Goal: Check status: Check status

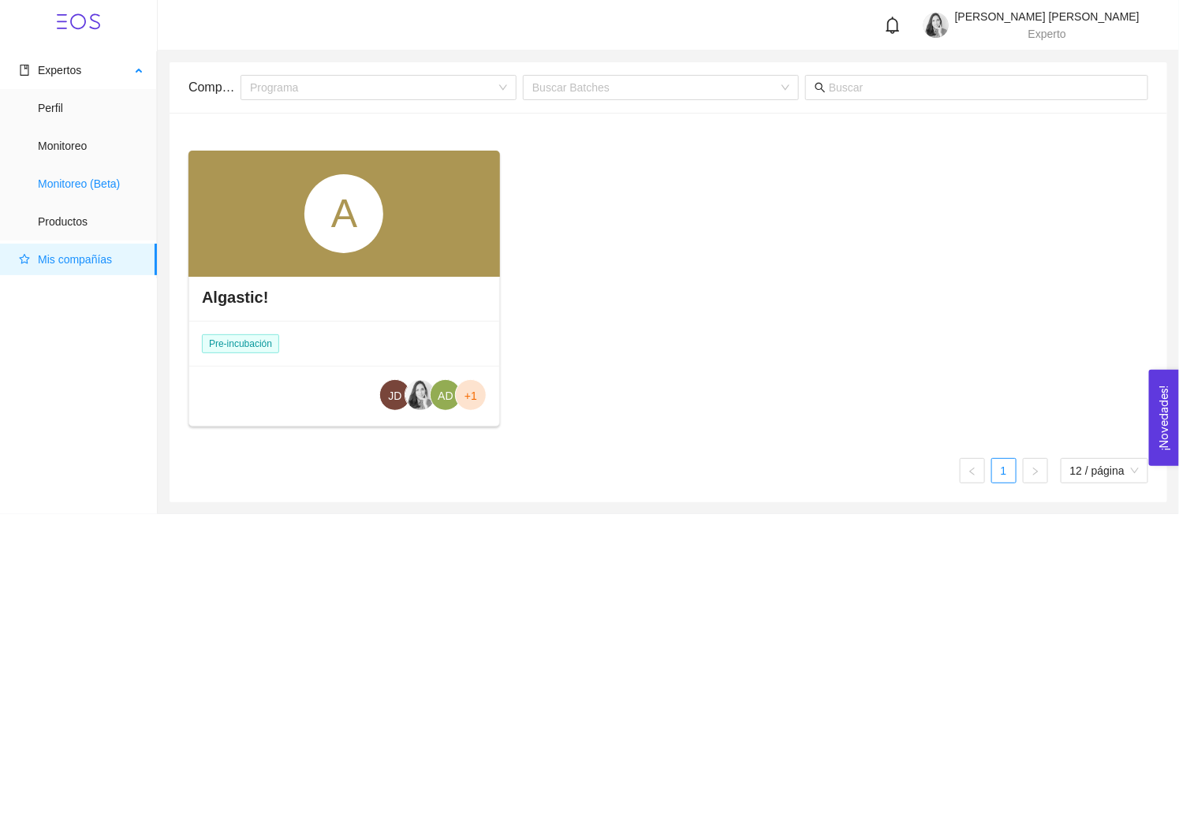
click at [73, 184] on span "Monitoreo (Beta)" at bounding box center [91, 184] width 106 height 32
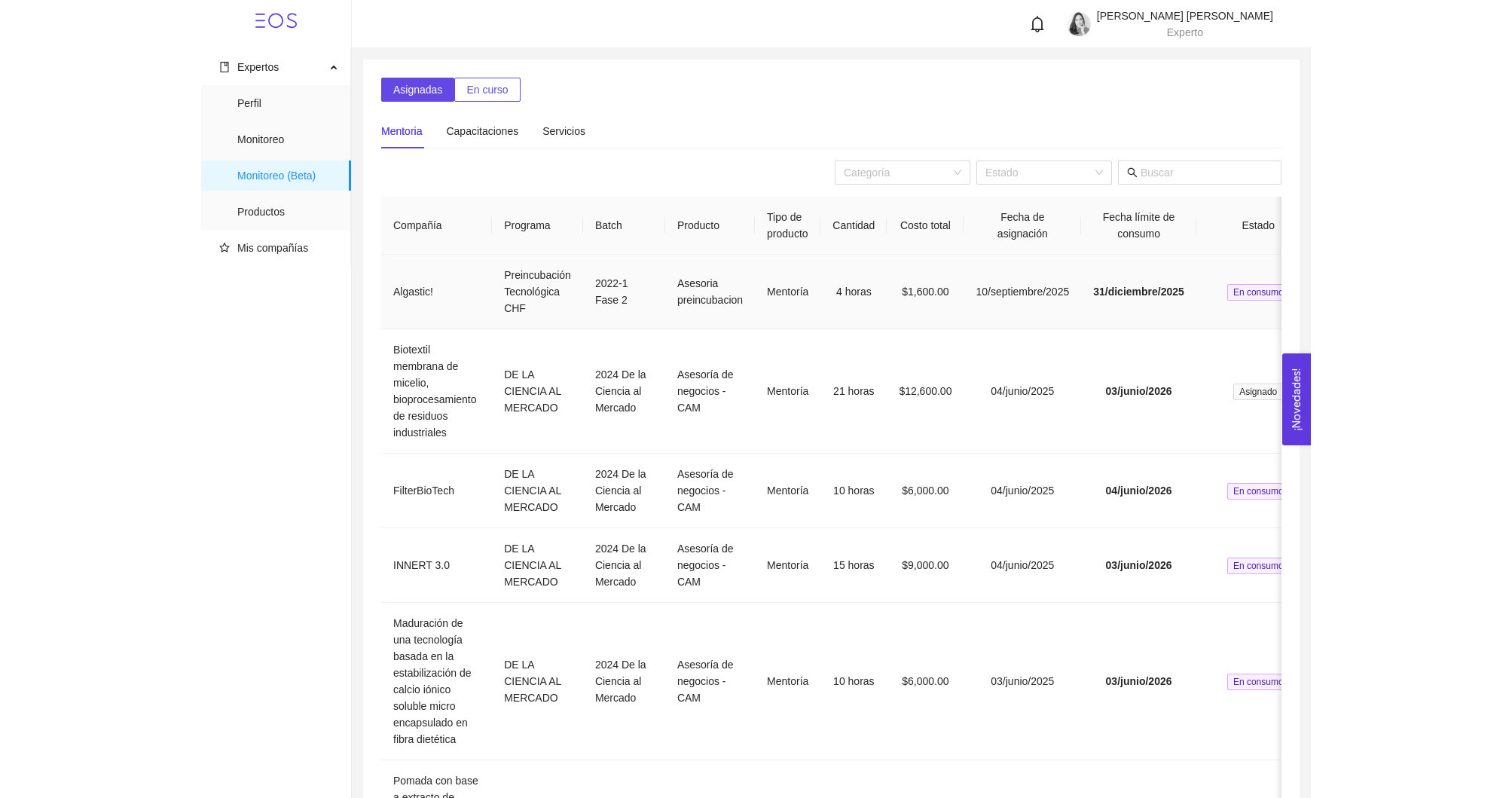
scroll to position [0, 80]
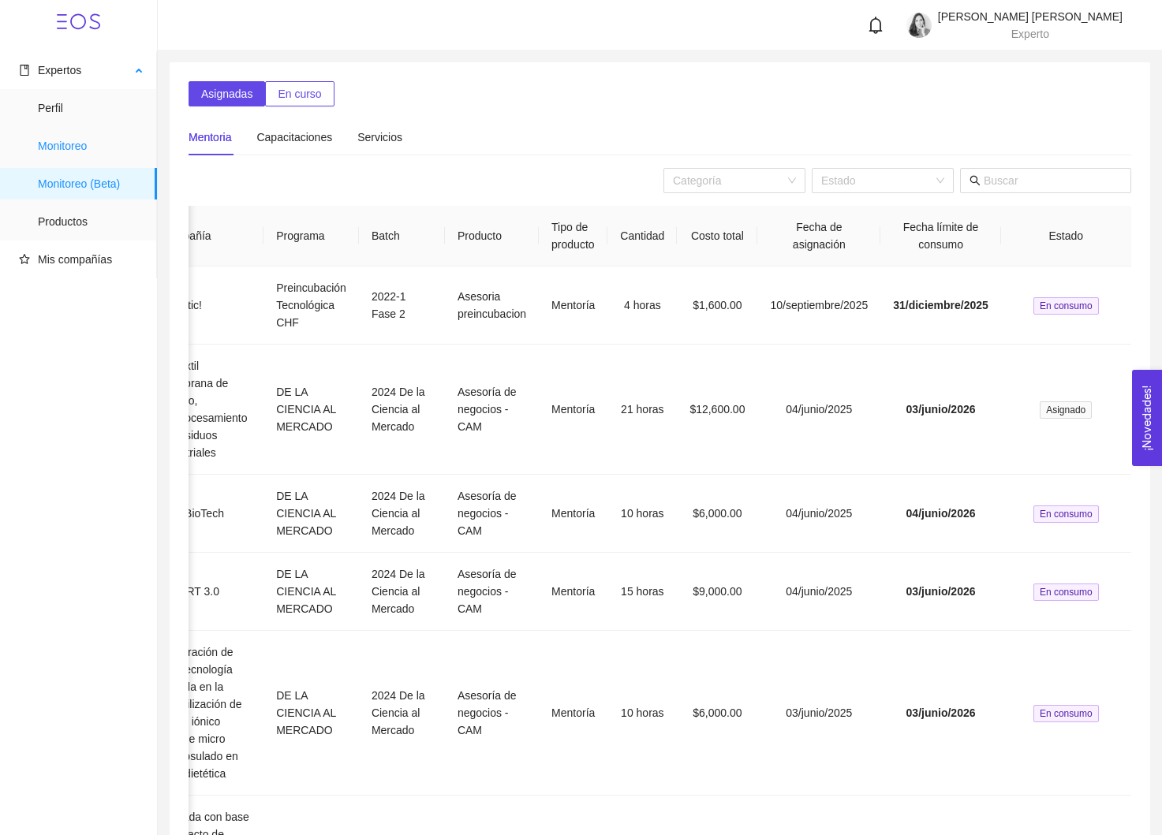
click at [87, 141] on span "Monitoreo" at bounding box center [91, 146] width 106 height 32
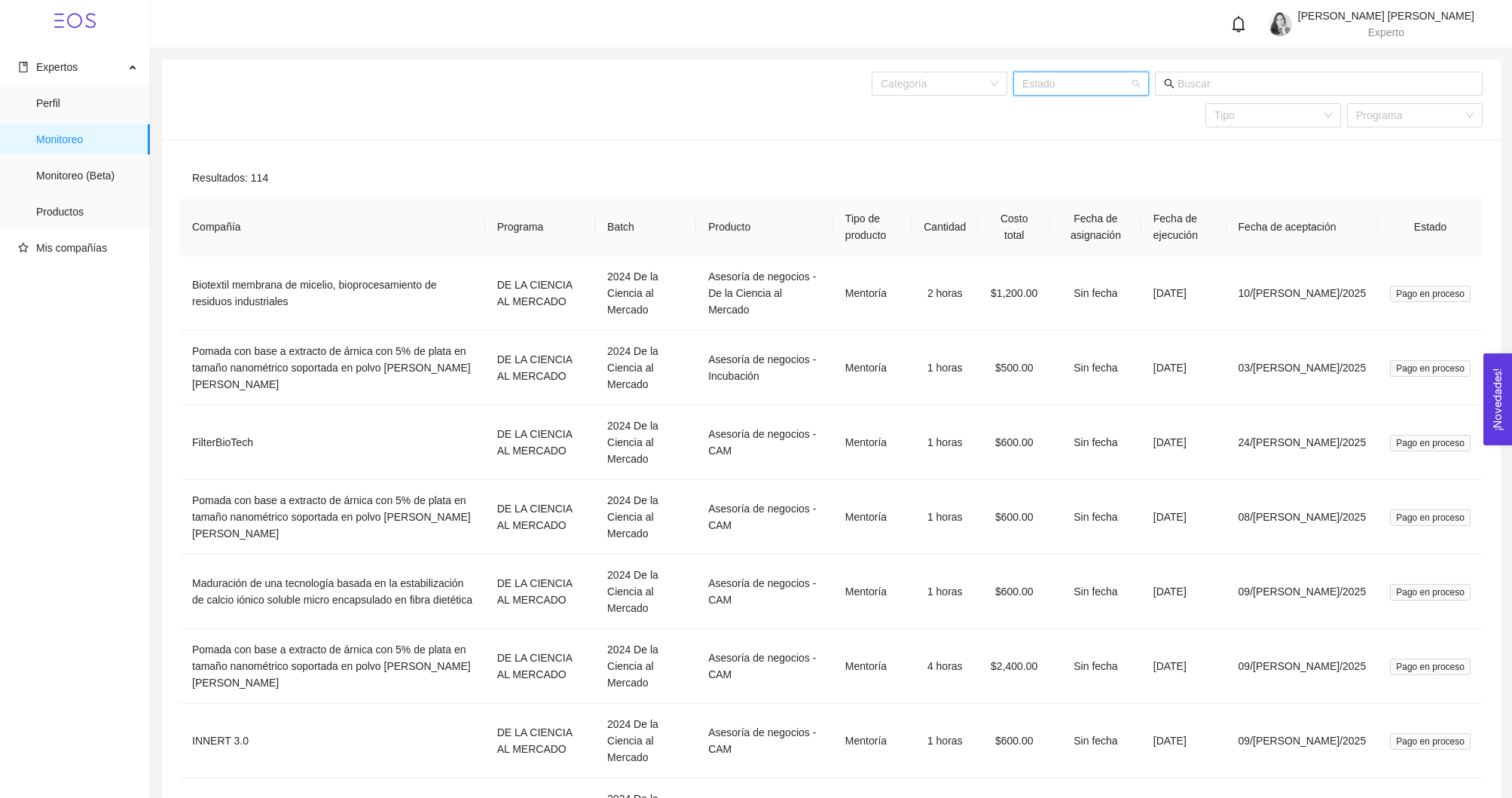
click at [1124, 80] on input "search" at bounding box center [1075, 84] width 107 height 23
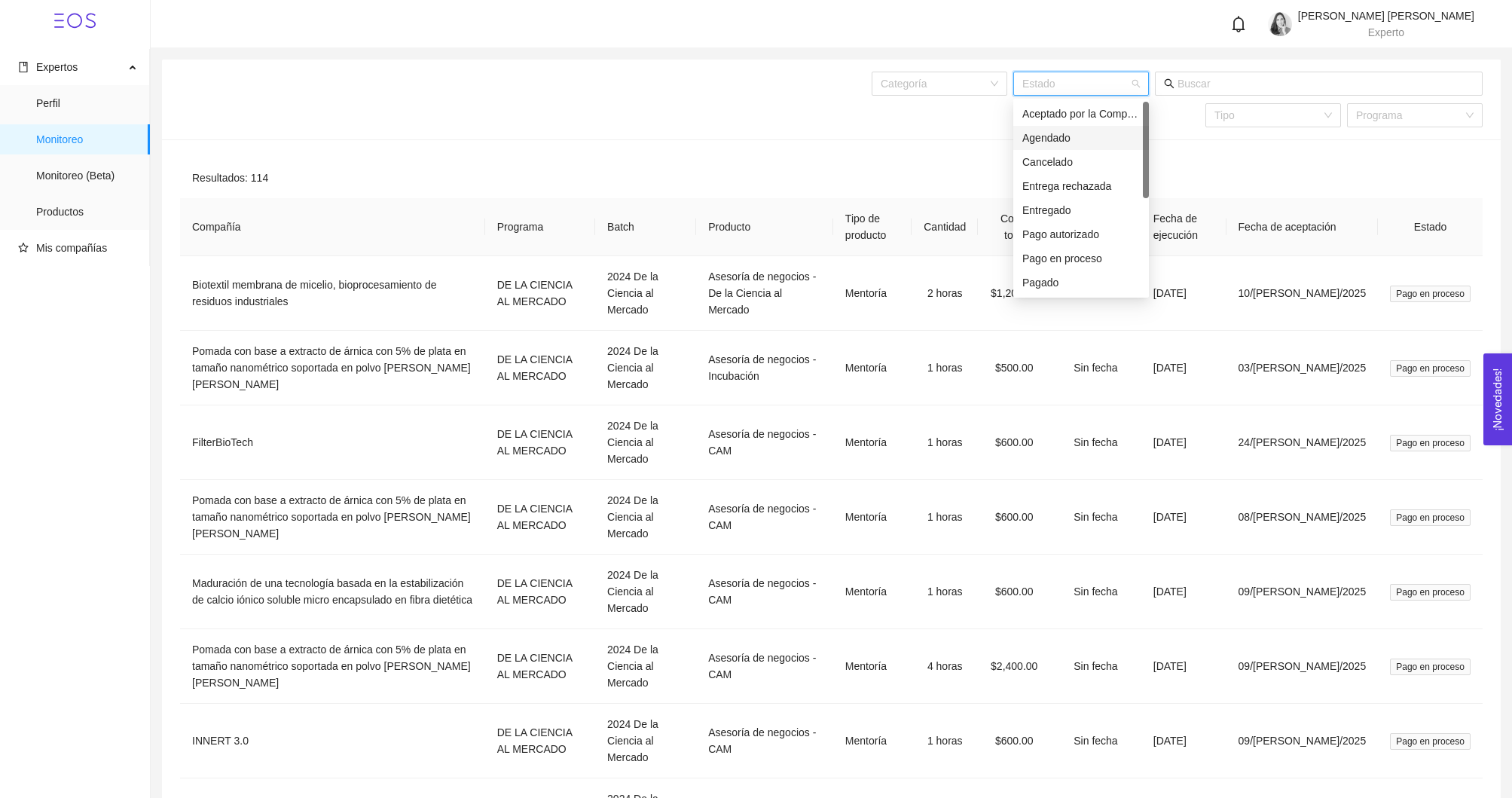
click at [1072, 142] on div "Agendado" at bounding box center [1080, 138] width 117 height 16
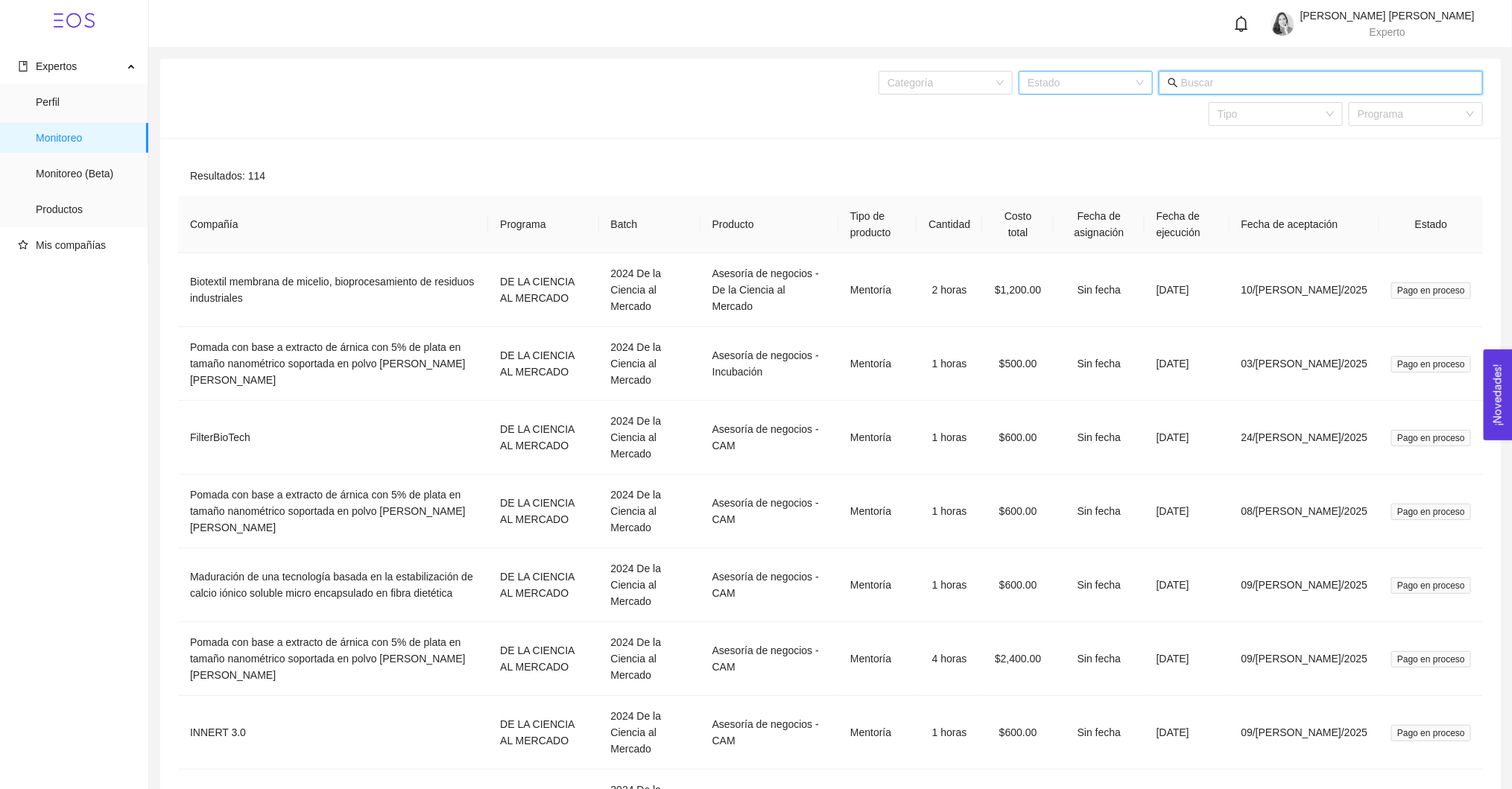
click at [1113, 78] on input "text" at bounding box center [1328, 82] width 293 height 16
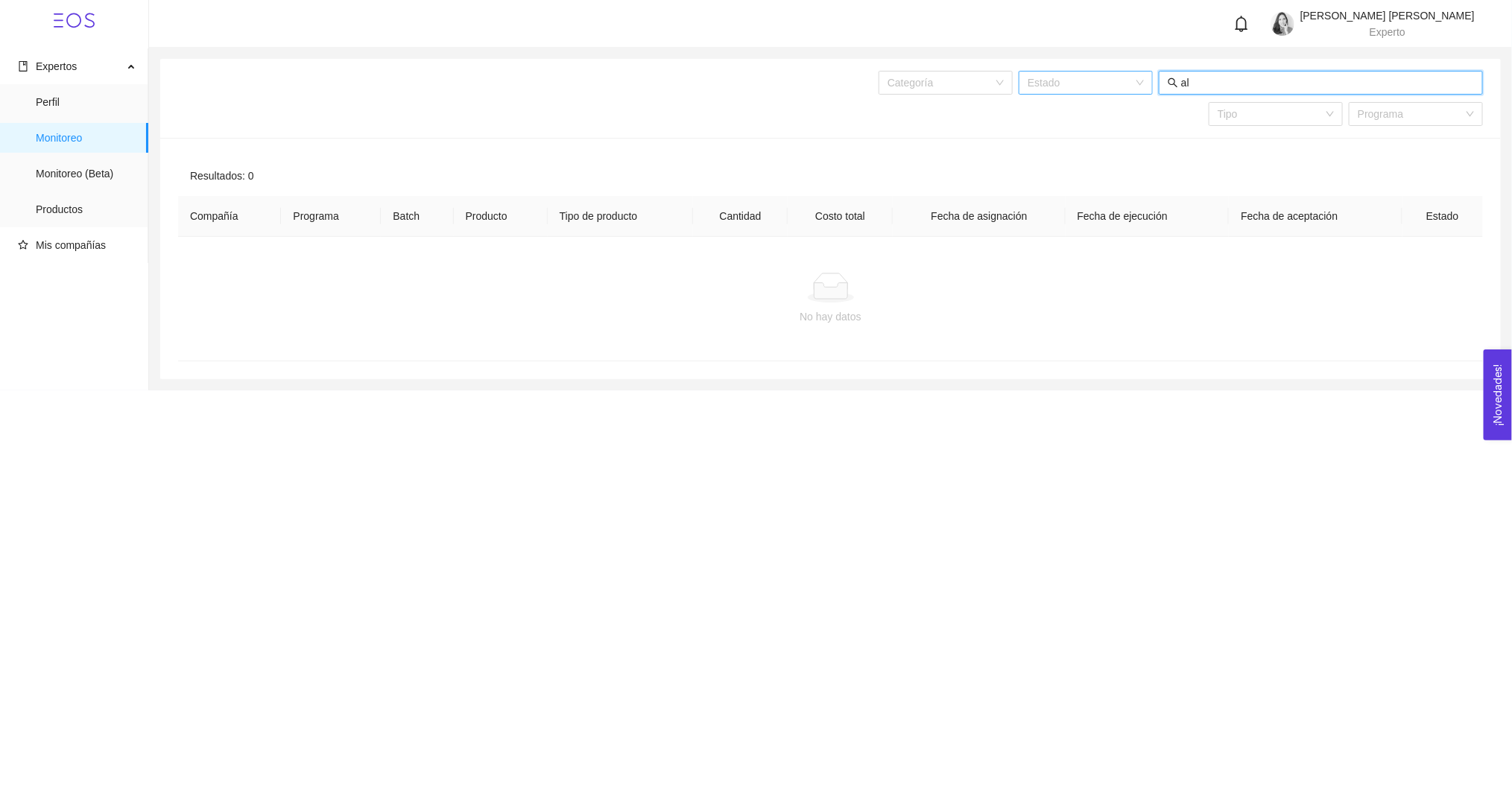
type input "a"
